Goal: Task Accomplishment & Management: Manage account settings

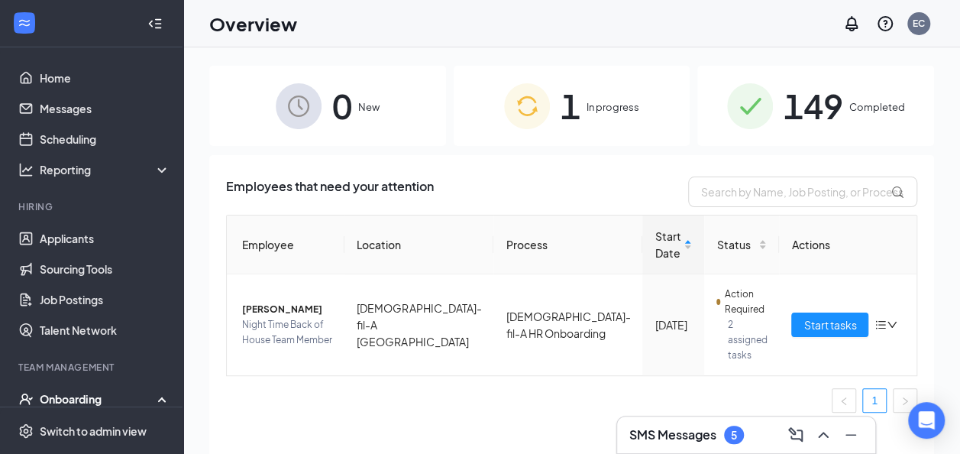
click at [697, 426] on h3 "SMS Messages" at bounding box center [673, 434] width 87 height 17
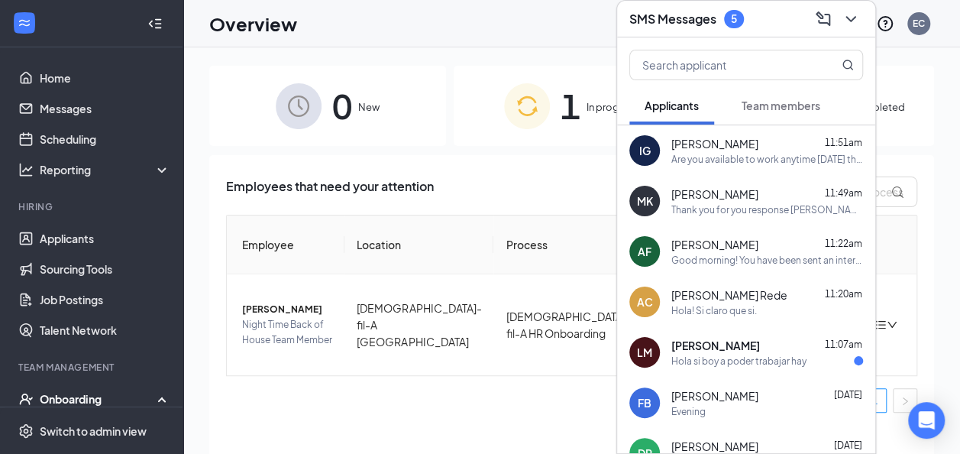
click at [774, 105] on span "Team members" at bounding box center [781, 106] width 79 height 14
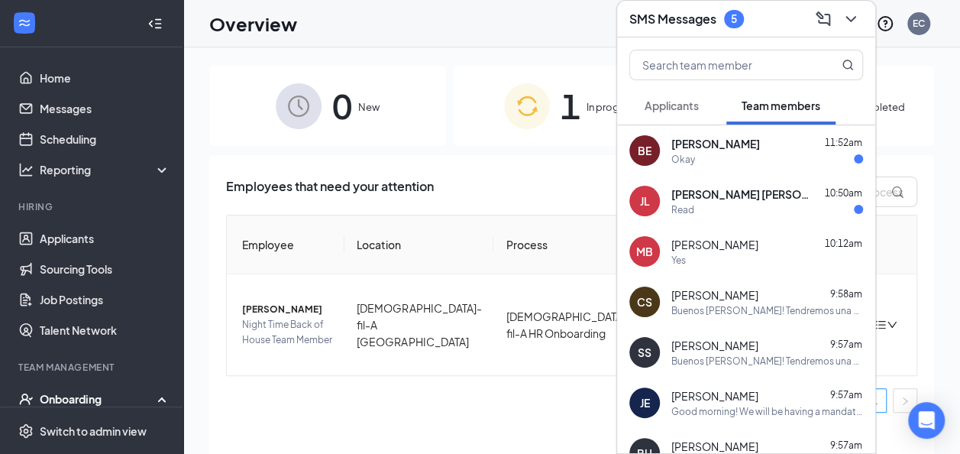
click at [747, 205] on div "Read" at bounding box center [768, 209] width 192 height 13
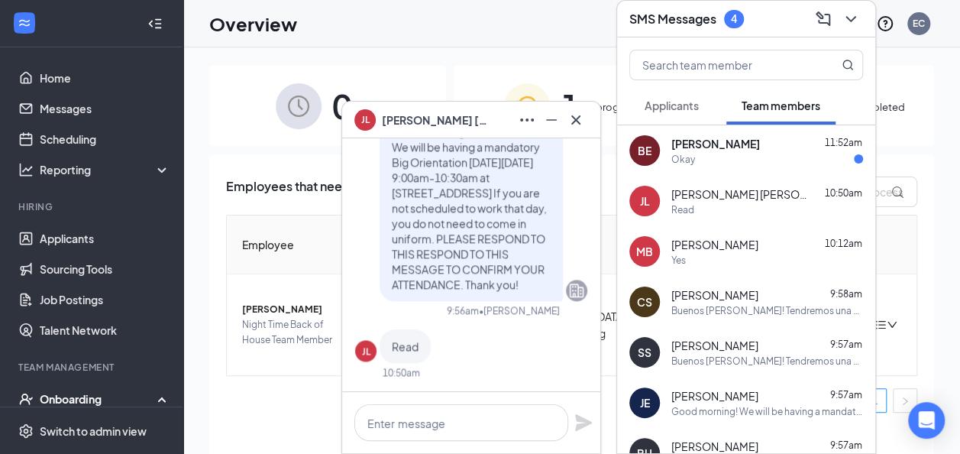
click at [743, 168] on div "BE Brett Esquivel 11:52am Okay" at bounding box center [746, 150] width 258 height 50
click at [574, 118] on icon "Cross" at bounding box center [575, 119] width 9 height 9
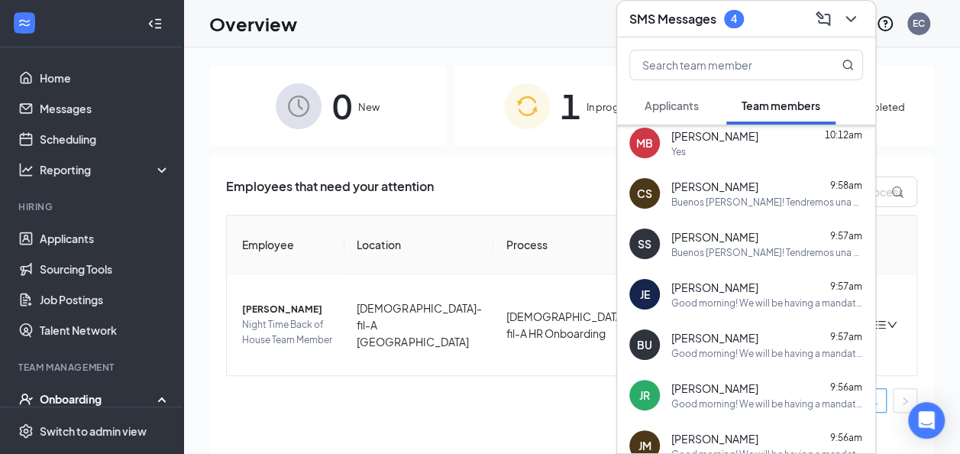
scroll to position [127, 0]
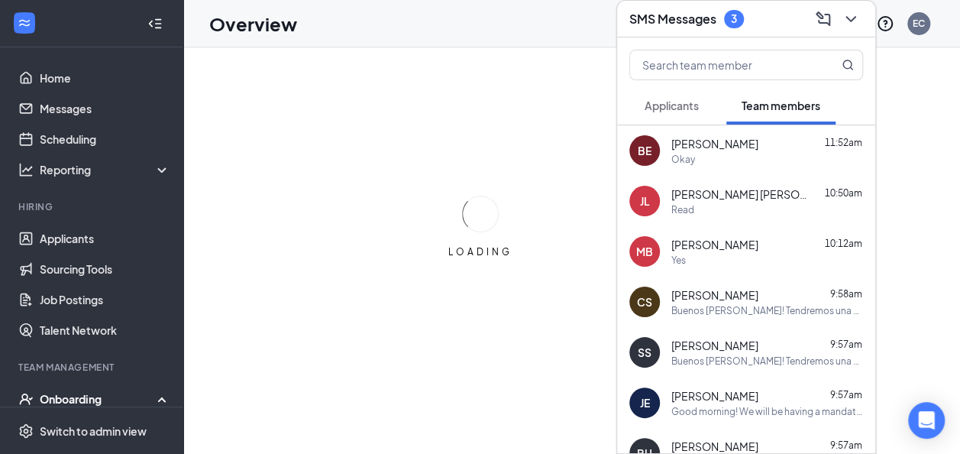
click at [686, 110] on span "Applicants" at bounding box center [672, 106] width 54 height 14
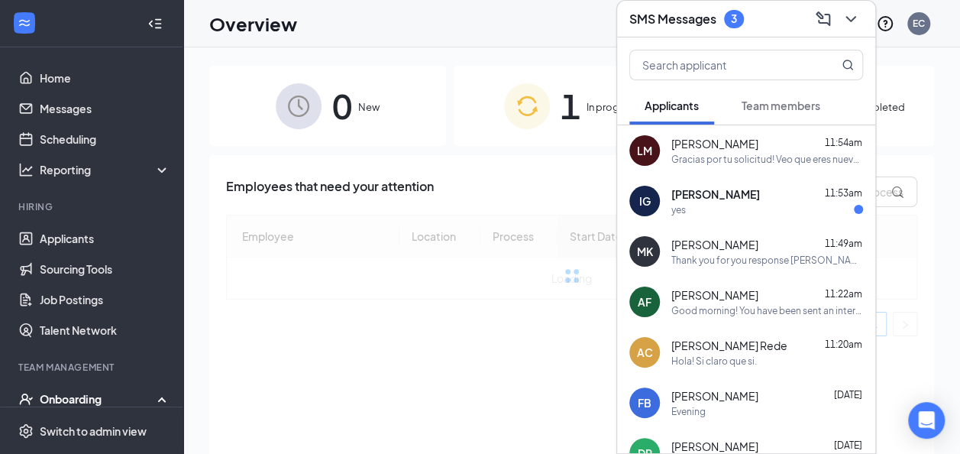
click at [766, 208] on div "yes" at bounding box center [768, 209] width 192 height 13
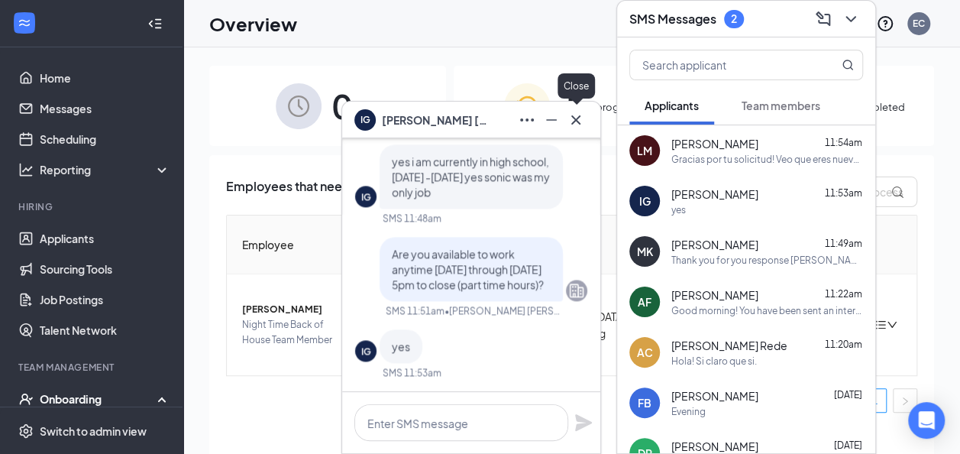
click at [581, 118] on icon "Cross" at bounding box center [576, 120] width 18 height 18
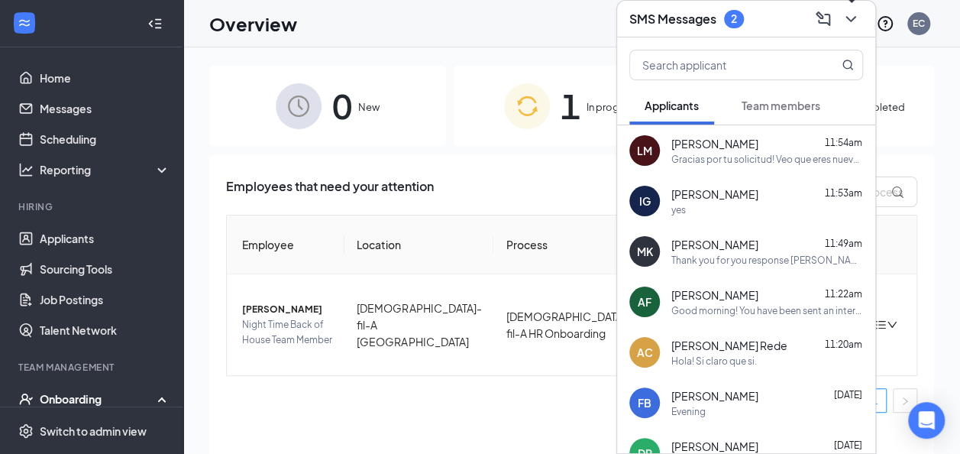
click at [855, 18] on icon "ChevronDown" at bounding box center [851, 19] width 18 height 18
